Goal: Information Seeking & Learning: Understand process/instructions

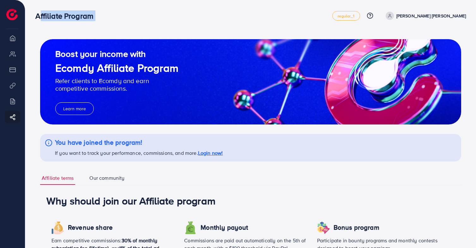
click at [48, 14] on h3 "Affiliate Program" at bounding box center [66, 15] width 63 height 9
click at [8, 43] on li "Overview" at bounding box center [12, 38] width 25 height 13
click at [10, 41] on li "Overview" at bounding box center [12, 38] width 25 height 13
click at [14, 41] on li "Overview" at bounding box center [12, 38] width 25 height 13
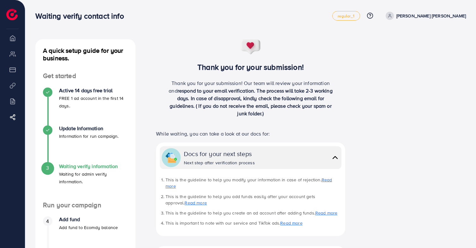
drag, startPoint x: 52, startPoint y: 50, endPoint x: 72, endPoint y: 57, distance: 21.3
click at [72, 57] on h4 "A quick setup guide for your business." at bounding box center [85, 54] width 100 height 15
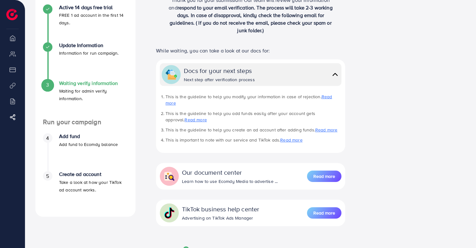
scroll to position [119, 0]
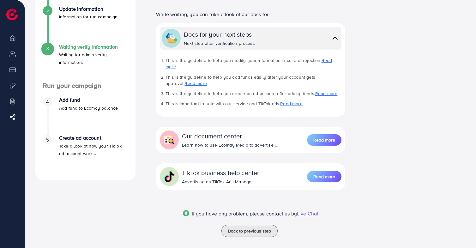
drag, startPoint x: 65, startPoint y: 99, endPoint x: 88, endPoint y: 113, distance: 27.0
click at [88, 113] on div "4 Add fund Add fund to Ecomdy balance" at bounding box center [85, 116] width 85 height 38
drag, startPoint x: 63, startPoint y: 132, endPoint x: 74, endPoint y: 144, distance: 16.8
click at [74, 144] on ul "4 Add fund Add fund to Ecomdy balance 5 Create ad account Take a look at how yo…" at bounding box center [85, 130] width 100 height 83
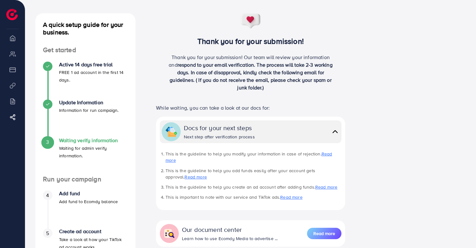
scroll to position [30, 0]
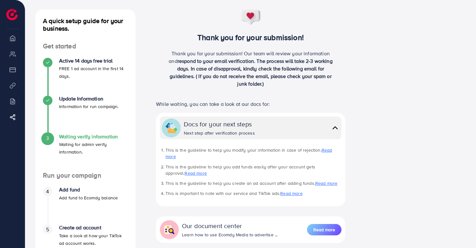
click at [185, 170] on link "Read more" at bounding box center [196, 173] width 22 height 6
